Goal: Task Accomplishment & Management: Use online tool/utility

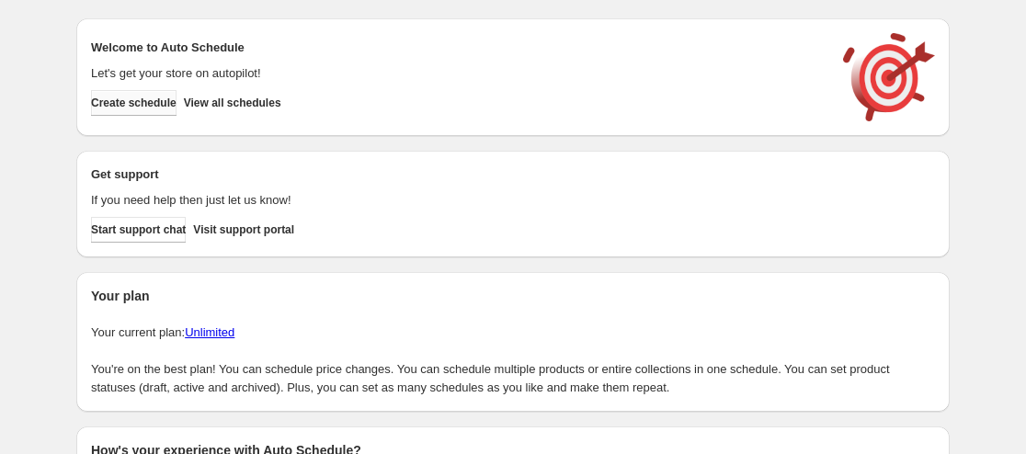
click at [151, 102] on span "Create schedule" at bounding box center [134, 103] width 86 height 15
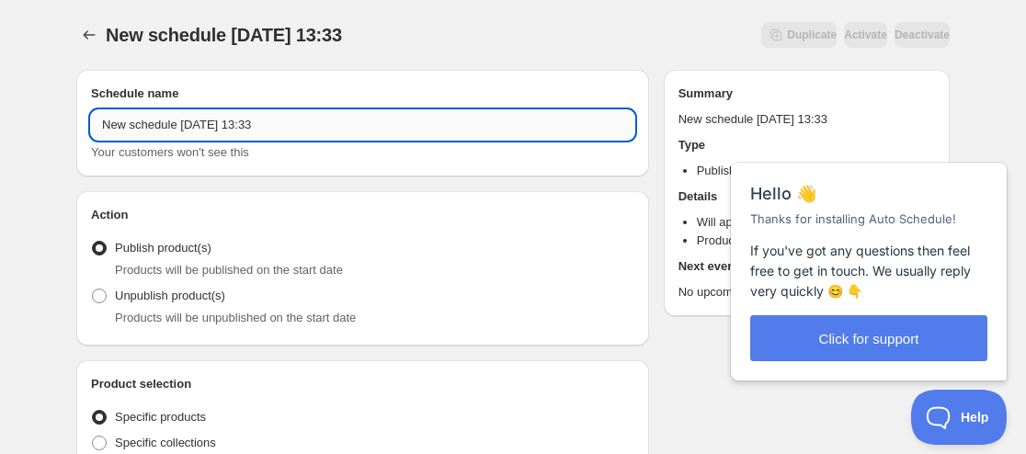
click at [105, 124] on input "New schedule Sep 18 2025 13:33" at bounding box center [362, 124] width 543 height 29
paste input "Angell Studio"
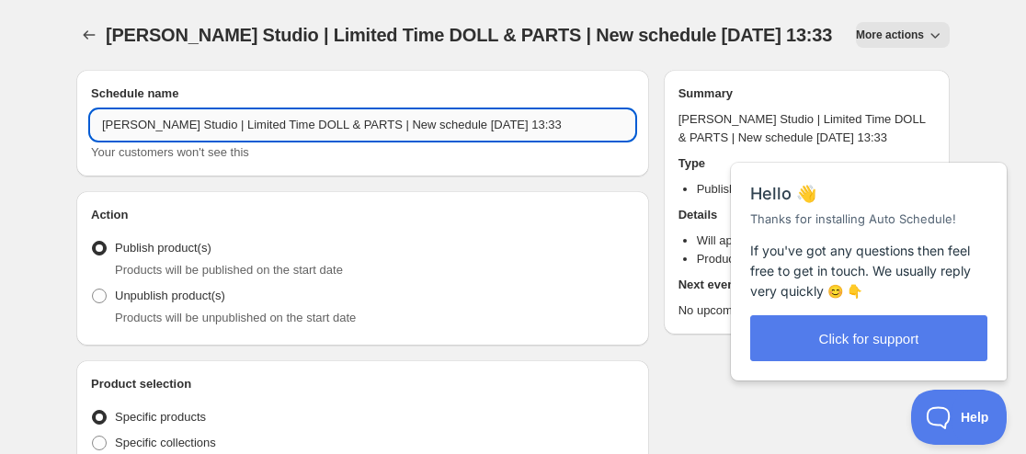
drag, startPoint x: 456, startPoint y: 124, endPoint x: 339, endPoint y: 118, distance: 117.0
click at [339, 118] on input "Angell Studio | Limited Time DOLL & PARTS | New schedule Sep 18 2025 13:33" at bounding box center [362, 124] width 543 height 29
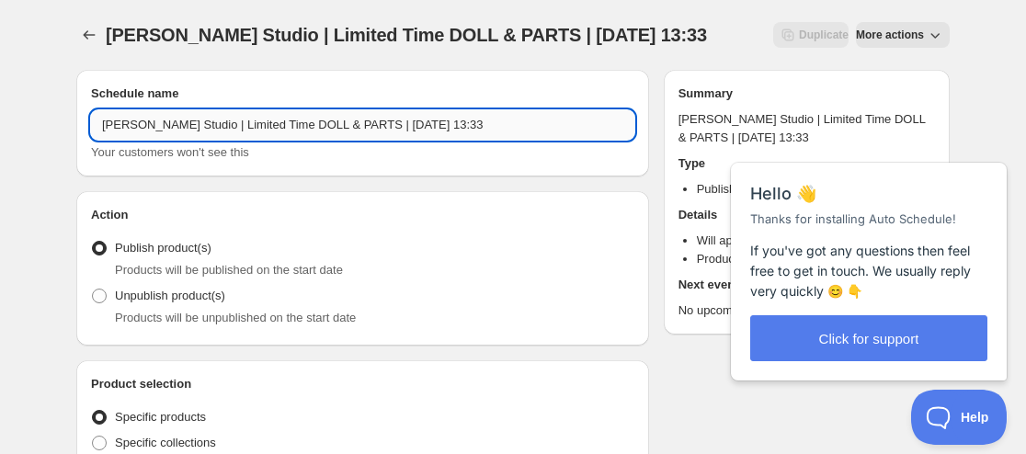
drag, startPoint x: 445, startPoint y: 128, endPoint x: 515, endPoint y: 124, distance: 70.0
click at [513, 124] on input "Angell Studio | Limited Time DOLL & PARTS | December 04,2025 13:33" at bounding box center [362, 124] width 543 height 29
type input "Angell Studio | Limited Time DOLL & PARTS | December 04,2025 09:00AM"
click at [149, 296] on span "Unpublish product(s)" at bounding box center [170, 296] width 110 height 14
click at [93, 290] on input "Unpublish product(s)" at bounding box center [92, 289] width 1 height 1
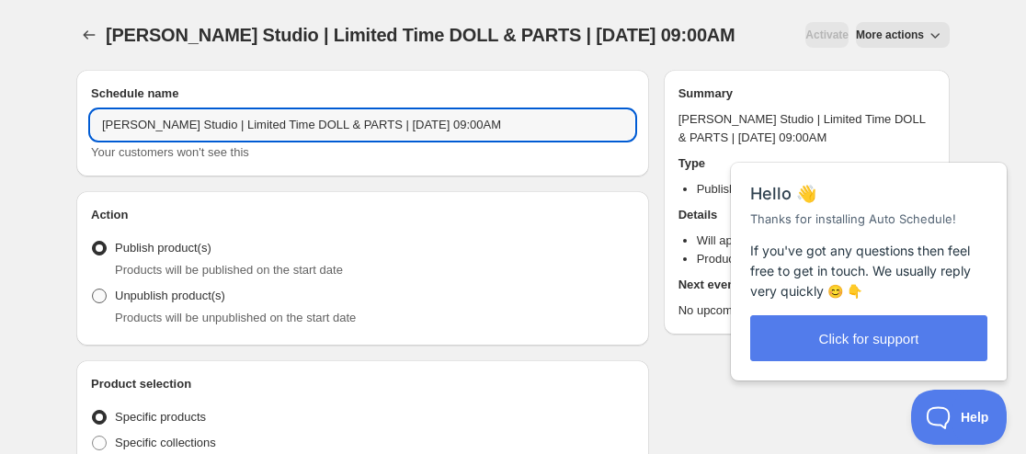
radio input "true"
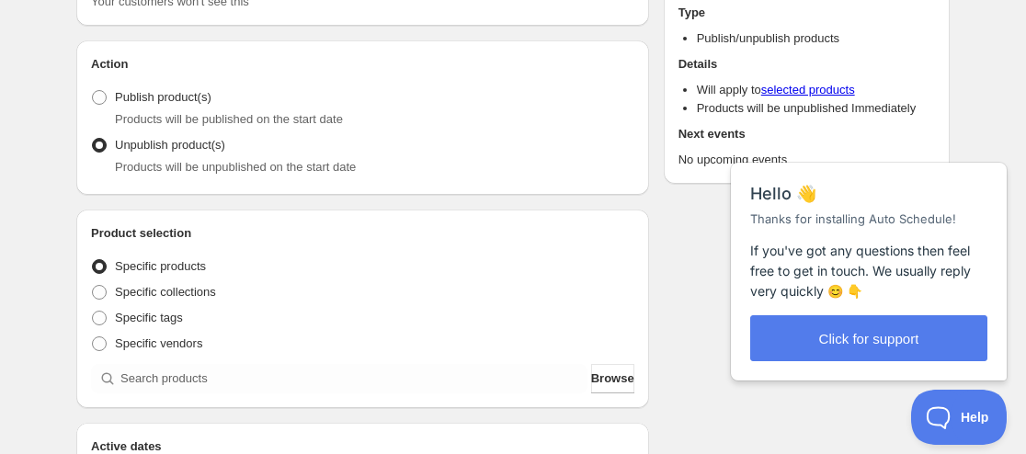
scroll to position [184, 0]
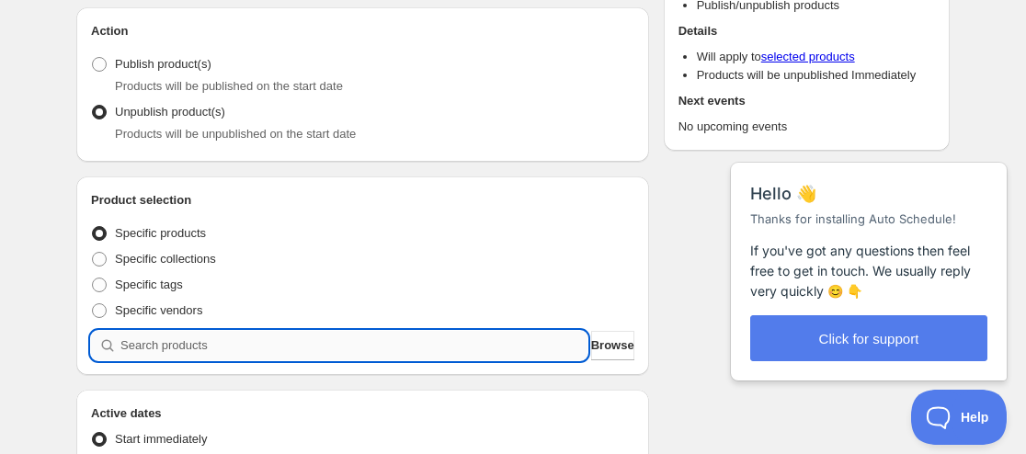
click at [171, 347] on input "search" at bounding box center [353, 345] width 467 height 29
paste input "9225392586995"
type input "9225392586995"
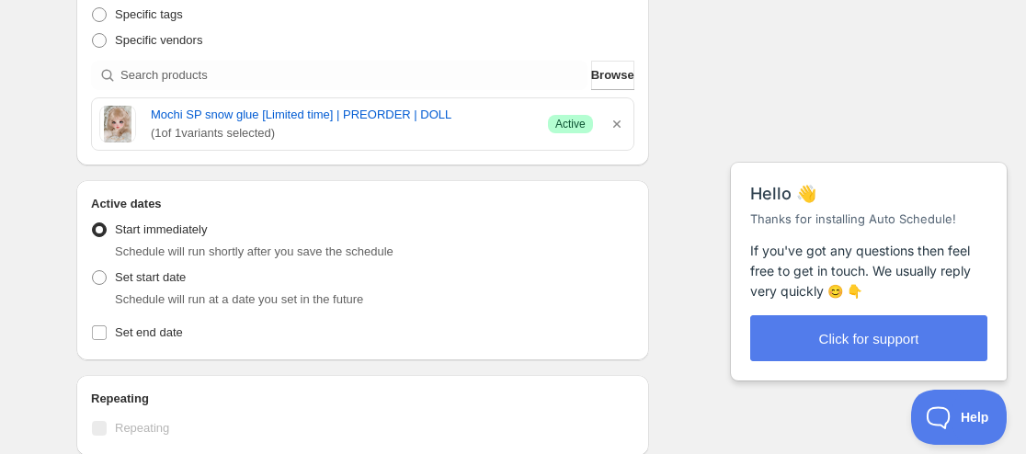
scroll to position [460, 0]
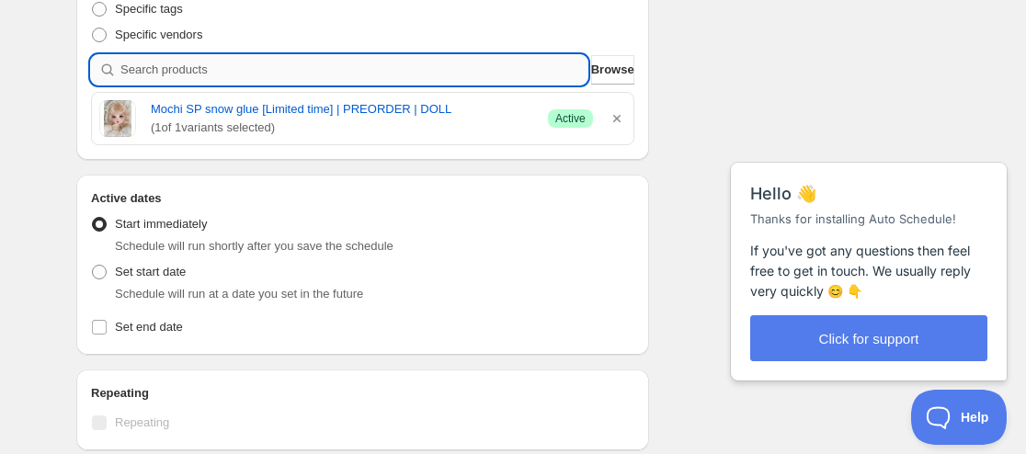
click at [291, 67] on input "search" at bounding box center [353, 69] width 467 height 29
paste input "9225398026483"
type input "9225398026483"
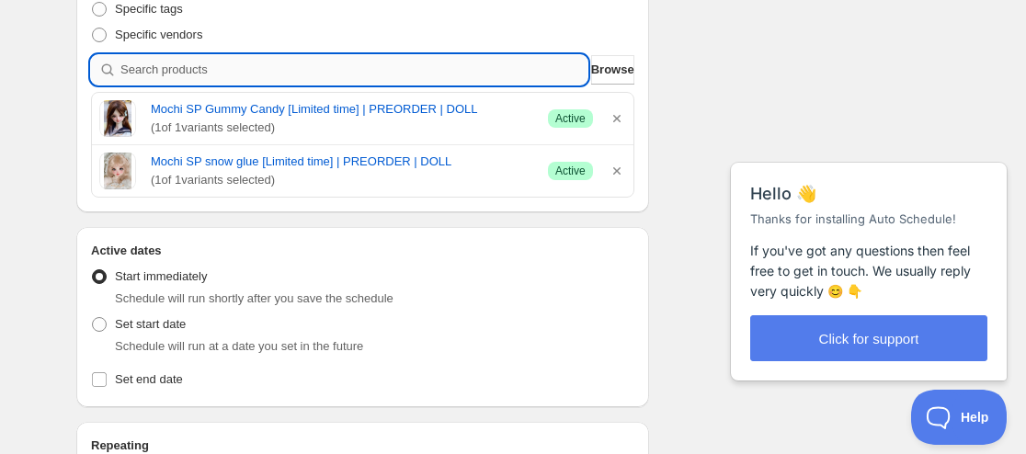
click at [222, 72] on input "search" at bounding box center [353, 69] width 467 height 29
paste input "9225400549619"
type input "9225400549619"
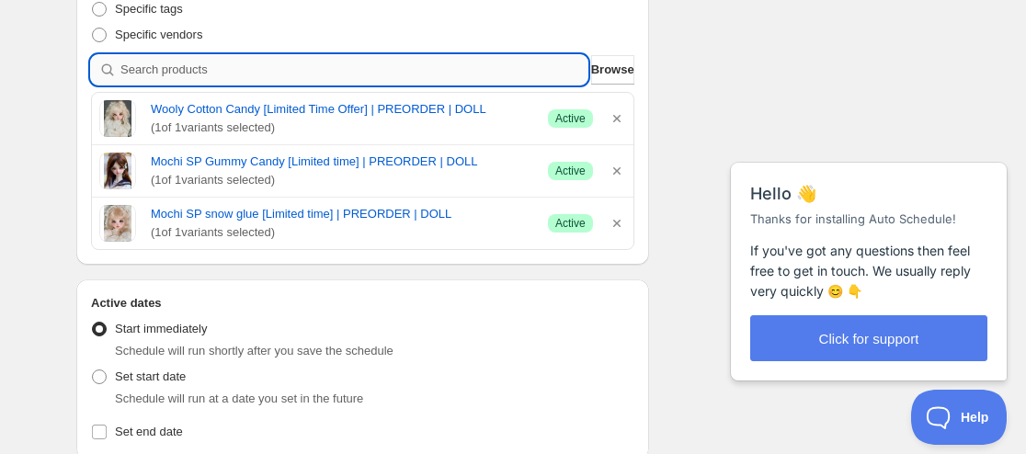
click at [230, 68] on input "search" at bounding box center [353, 69] width 467 height 29
paste input "9225401663731"
type input "9225401663731"
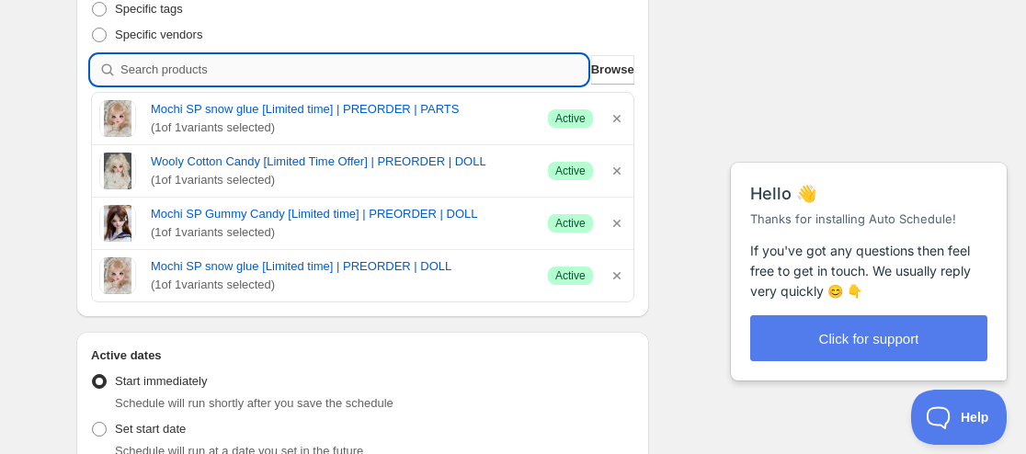
click at [276, 63] on input "search" at bounding box center [353, 69] width 467 height 29
paste input "9225402745075"
type input "9225402745075"
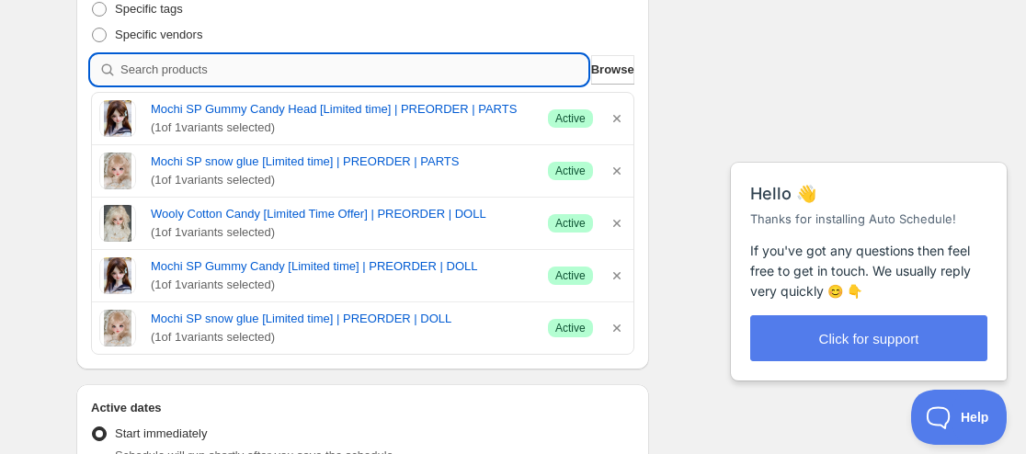
click at [269, 73] on input "search" at bounding box center [353, 69] width 467 height 29
paste input "9225403826419"
type input "9225403826419"
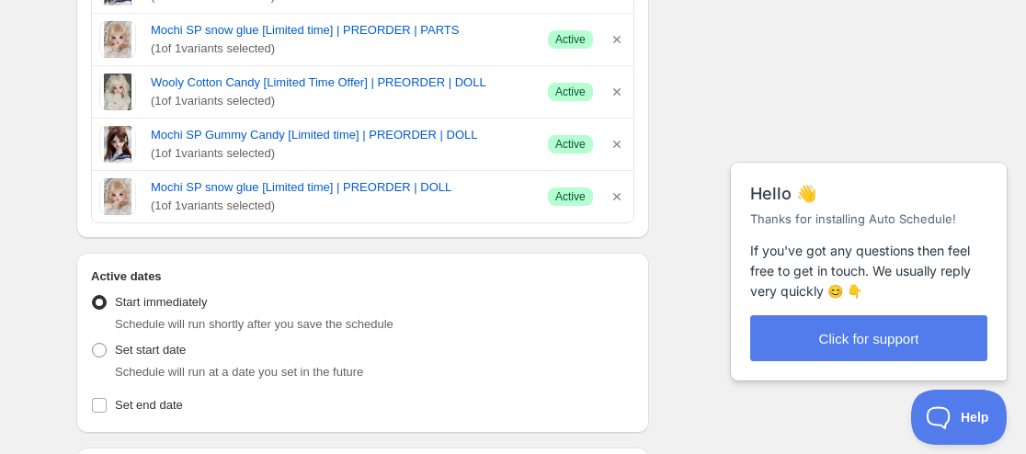
scroll to position [828, 0]
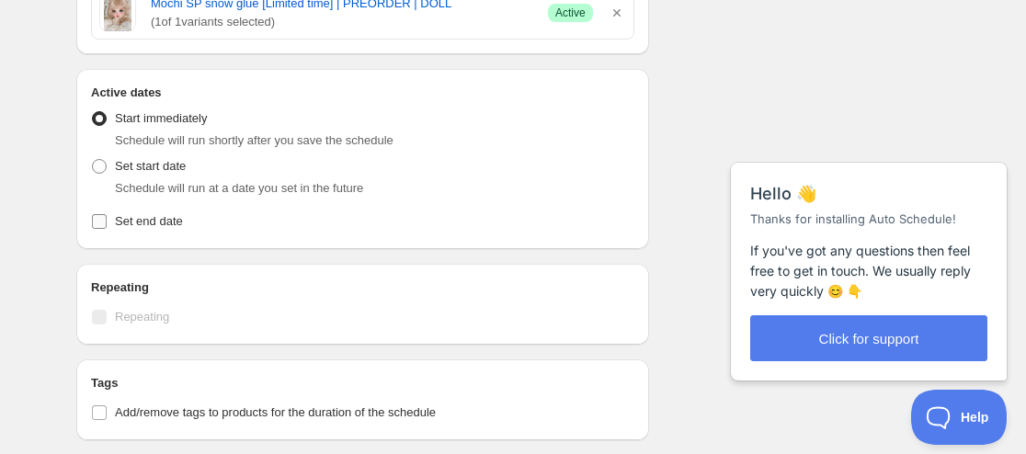
click at [117, 221] on span "Set end date" at bounding box center [149, 221] width 68 height 14
click at [107, 221] on input "Set end date" at bounding box center [99, 221] width 15 height 15
checkbox input "true"
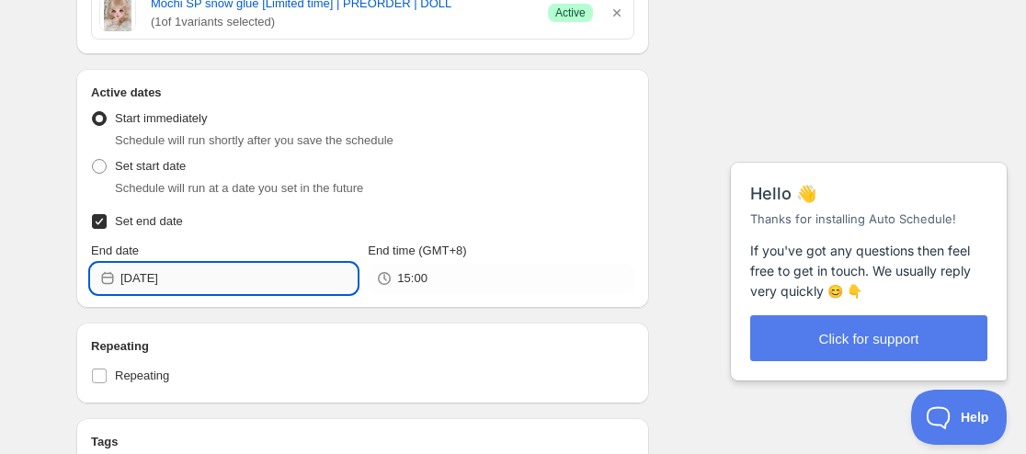
click at [167, 288] on input "2025-09-18" at bounding box center [238, 278] width 236 height 29
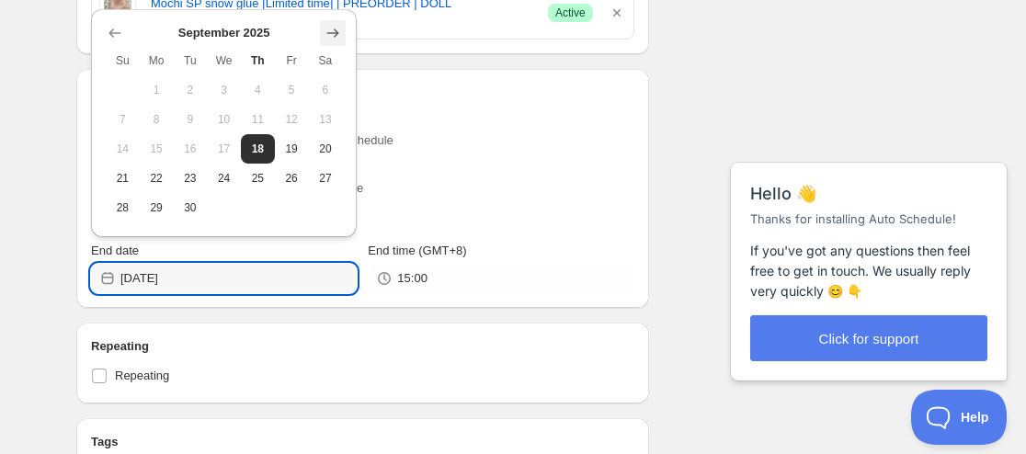
click at [332, 30] on icon "Show next month, October 2025" at bounding box center [333, 33] width 18 height 18
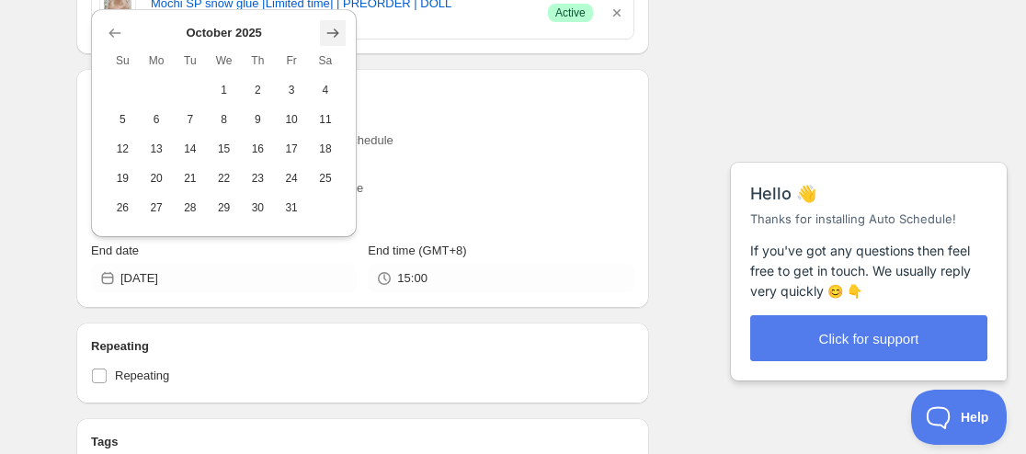
click at [332, 30] on icon "Show next month, November 2025" at bounding box center [333, 33] width 18 height 18
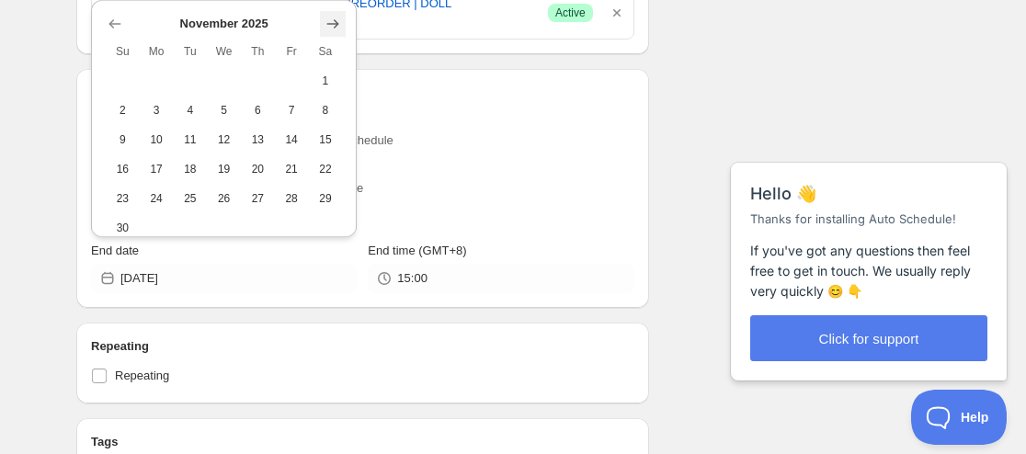
click at [332, 30] on icon "Show next month, December 2025" at bounding box center [333, 24] width 18 height 18
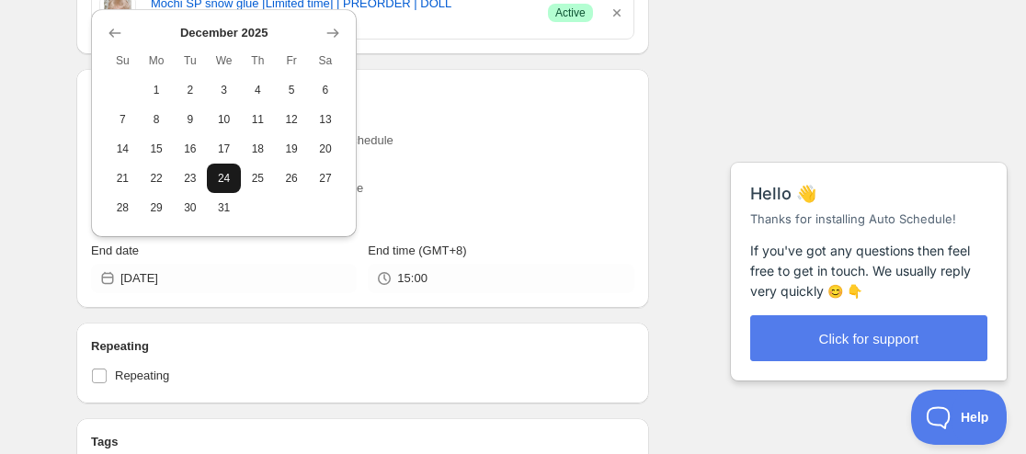
click at [217, 182] on span "24" at bounding box center [223, 178] width 19 height 15
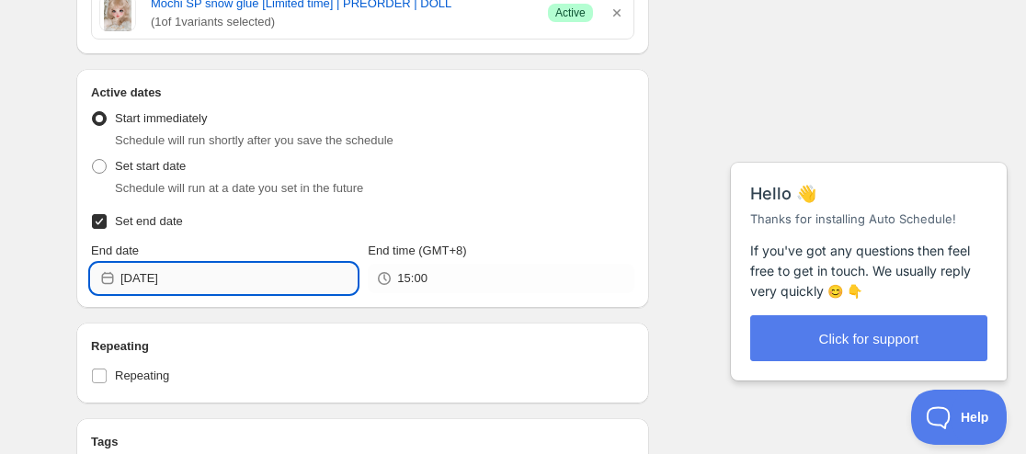
click at [166, 290] on input "2025-12-24" at bounding box center [238, 278] width 236 height 29
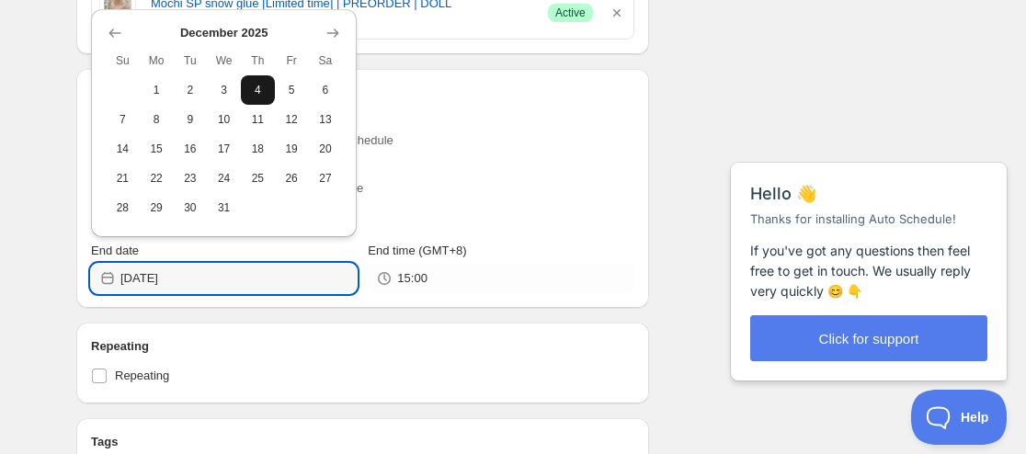
click at [268, 91] on button "4" at bounding box center [258, 89] width 34 height 29
type input "2025-12-04"
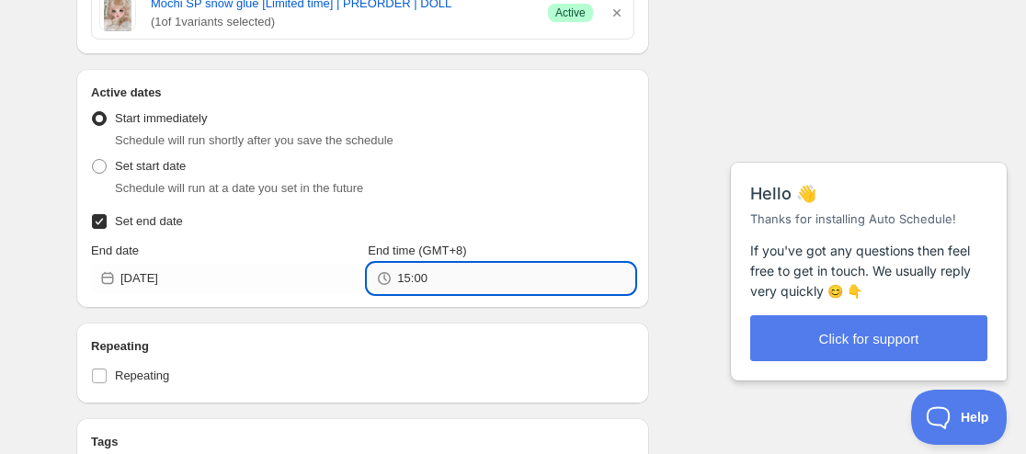
click at [415, 281] on input "15:00" at bounding box center [515, 278] width 236 height 29
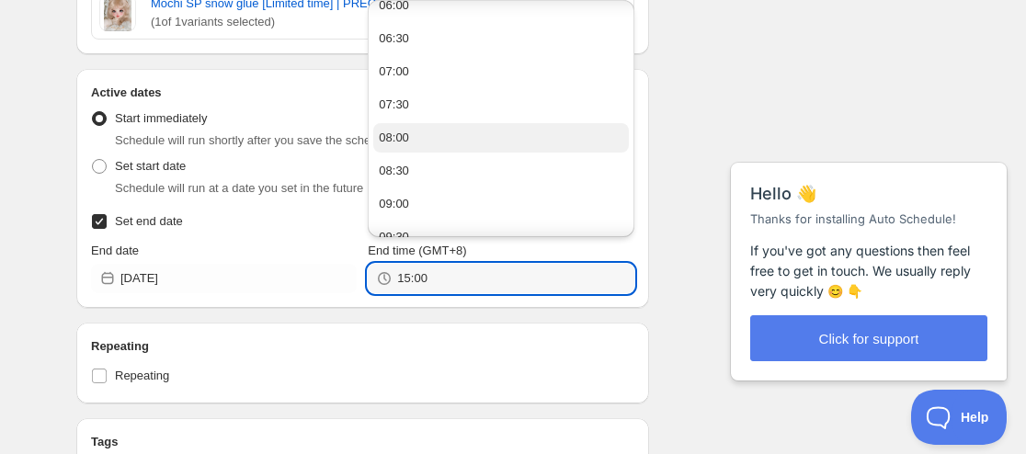
scroll to position [460, 0]
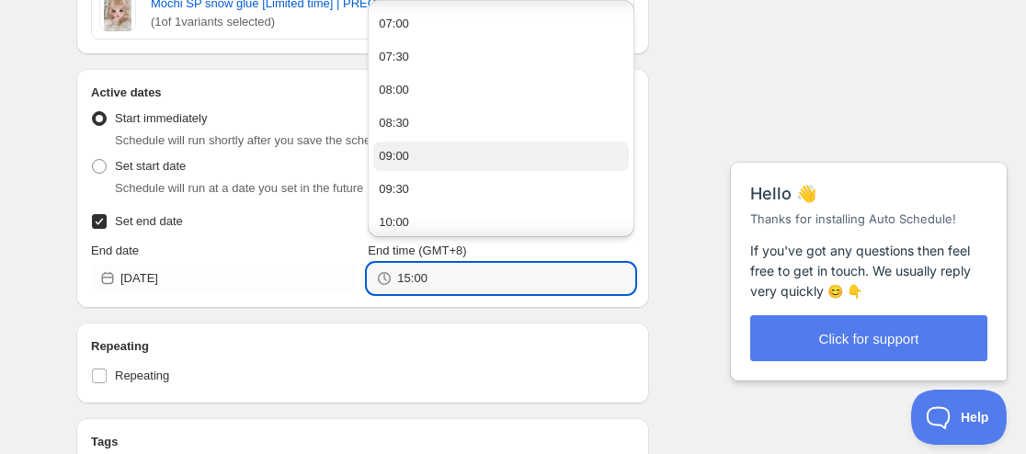
click at [426, 156] on button "09:00" at bounding box center [500, 156] width 255 height 29
type input "09:00"
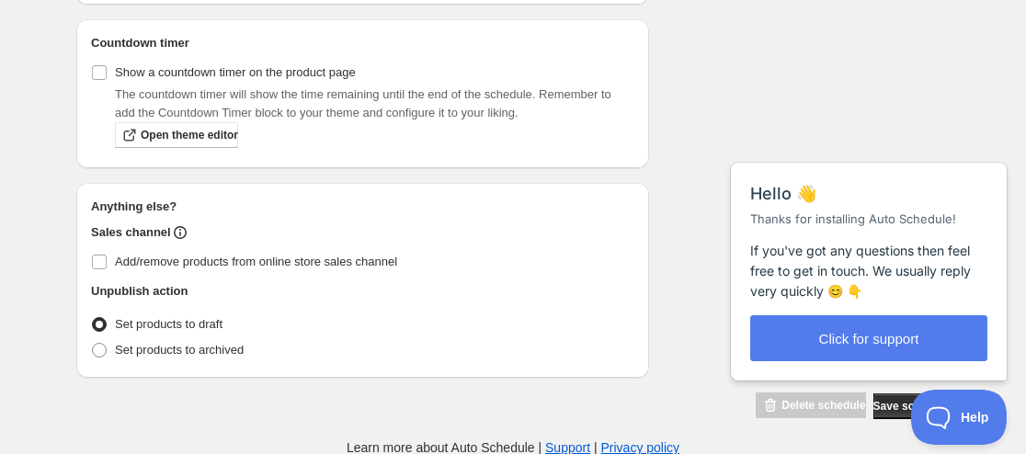
scroll to position [1323, 0]
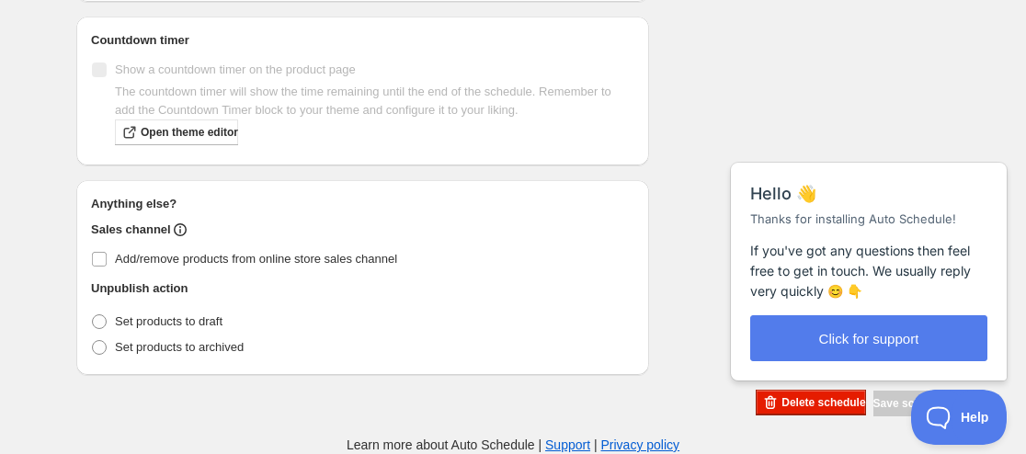
radio input "true"
checkbox input "true"
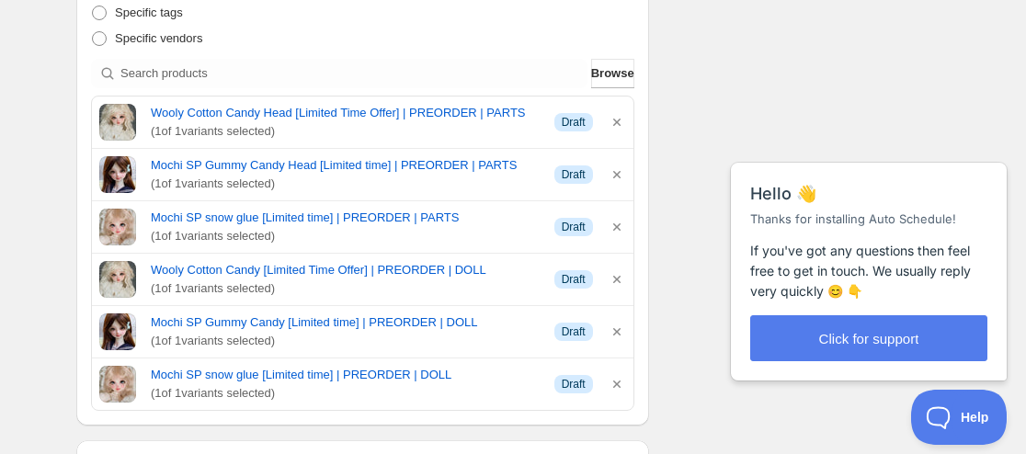
scroll to position [448, 0]
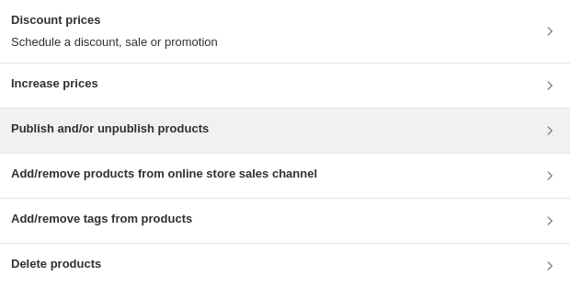
click at [189, 58] on h3 "Publish and/or unpublish products" at bounding box center [110, 129] width 198 height 18
